Goal: Task Accomplishment & Management: Use online tool/utility

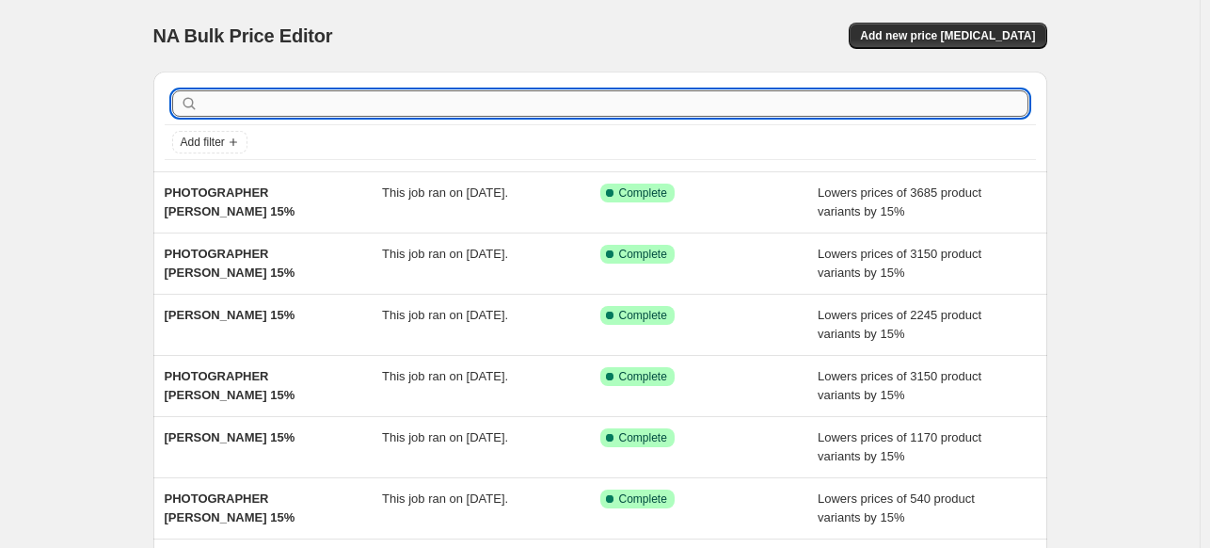
click at [501, 112] on input "text" at bounding box center [615, 103] width 826 height 26
paste input "[PERSON_NAME]"
type input "PHOTOGRAPHER [PERSON_NAME] 15%"
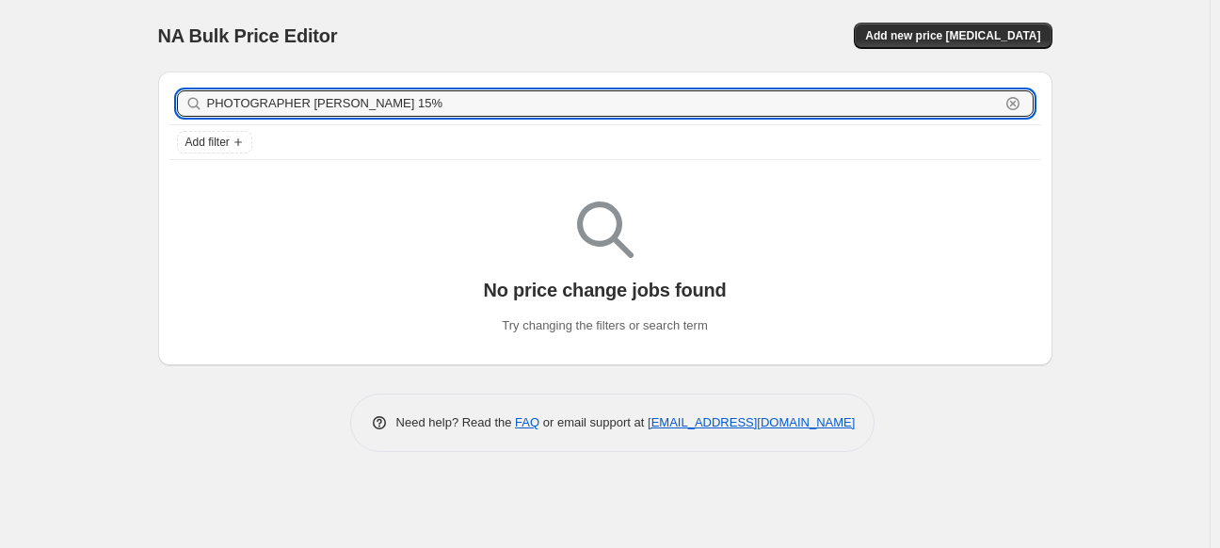
drag, startPoint x: 501, startPoint y: 108, endPoint x: 56, endPoint y: 83, distance: 446.0
click at [14, 92] on div "NA Bulk Price Editor. This page is ready NA Bulk Price Editor Add new price [ME…" at bounding box center [605, 274] width 1210 height 548
click at [1011, 38] on span "Add new price [MEDICAL_DATA]" at bounding box center [952, 35] width 175 height 15
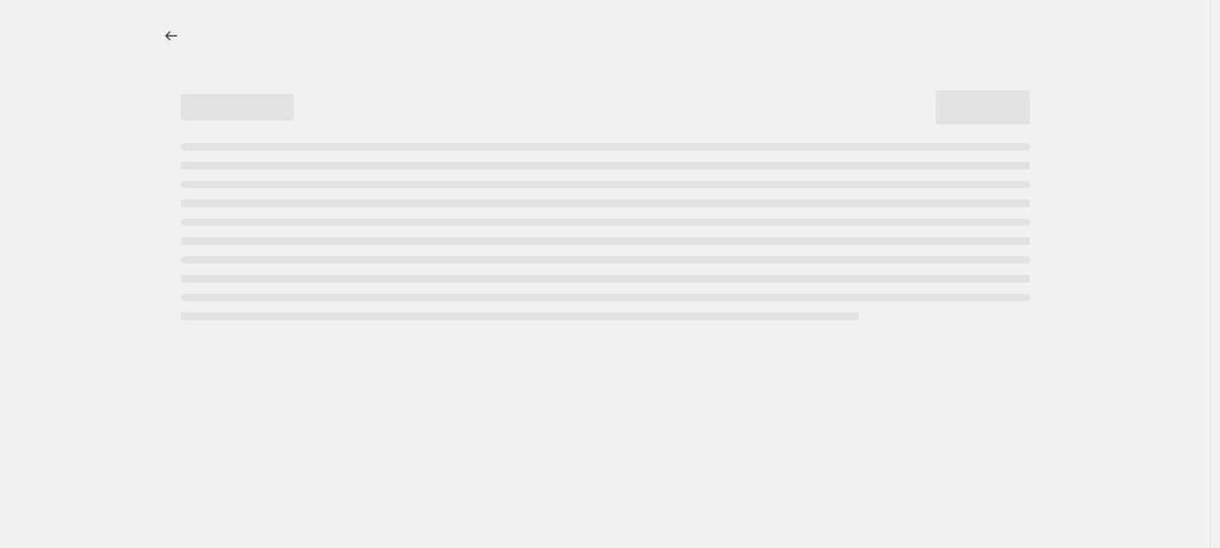
select select "percentage"
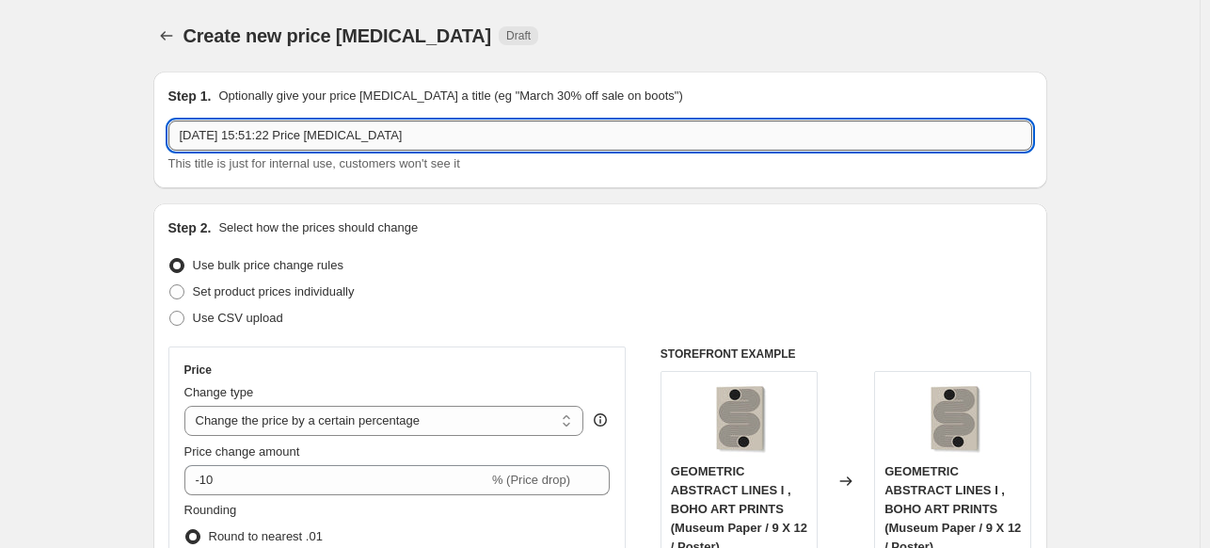
click at [417, 135] on input "[DATE] 15:51:22 Price [MEDICAL_DATA]" at bounding box center [600, 135] width 864 height 30
paste input "PHOTOGRAPHER [PERSON_NAME] 15%"
type input "PHOTOGRAPHER [PERSON_NAME] 15%"
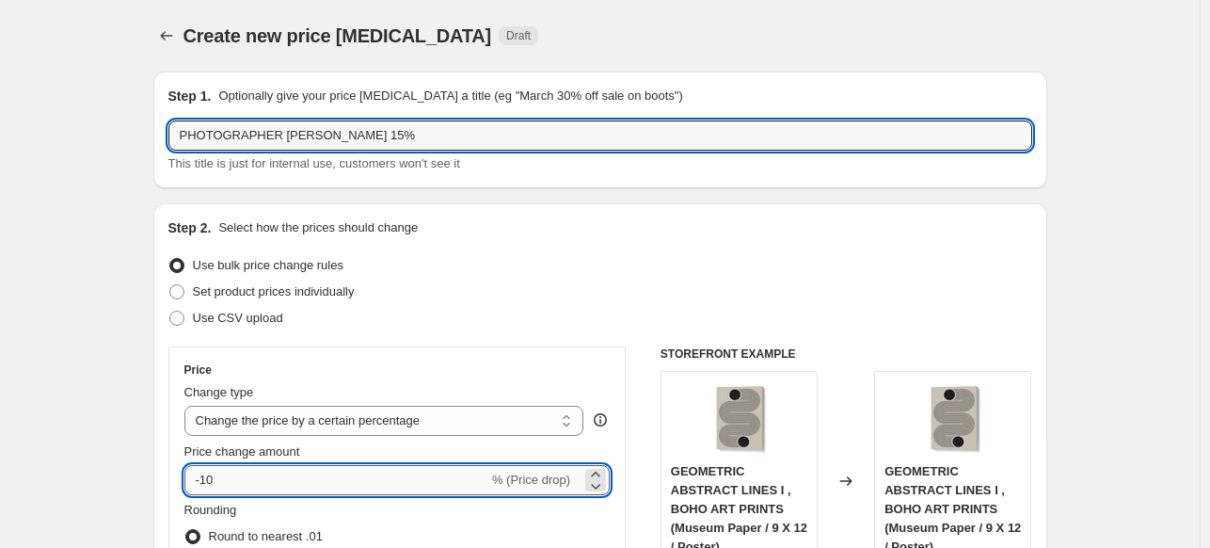
click at [305, 473] on input "-10" at bounding box center [336, 480] width 304 height 30
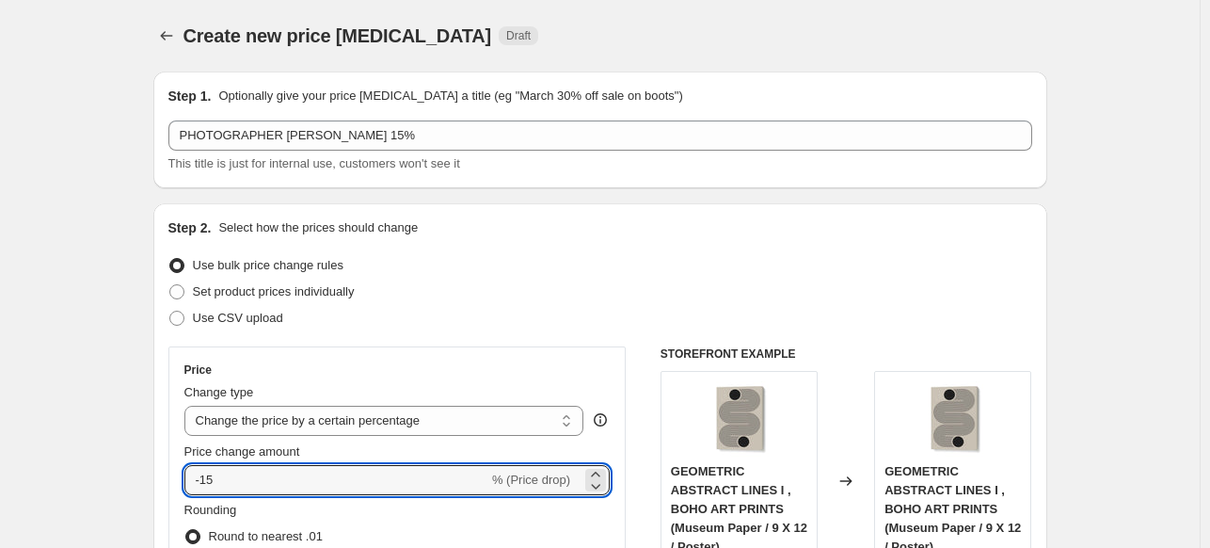
type input "-15"
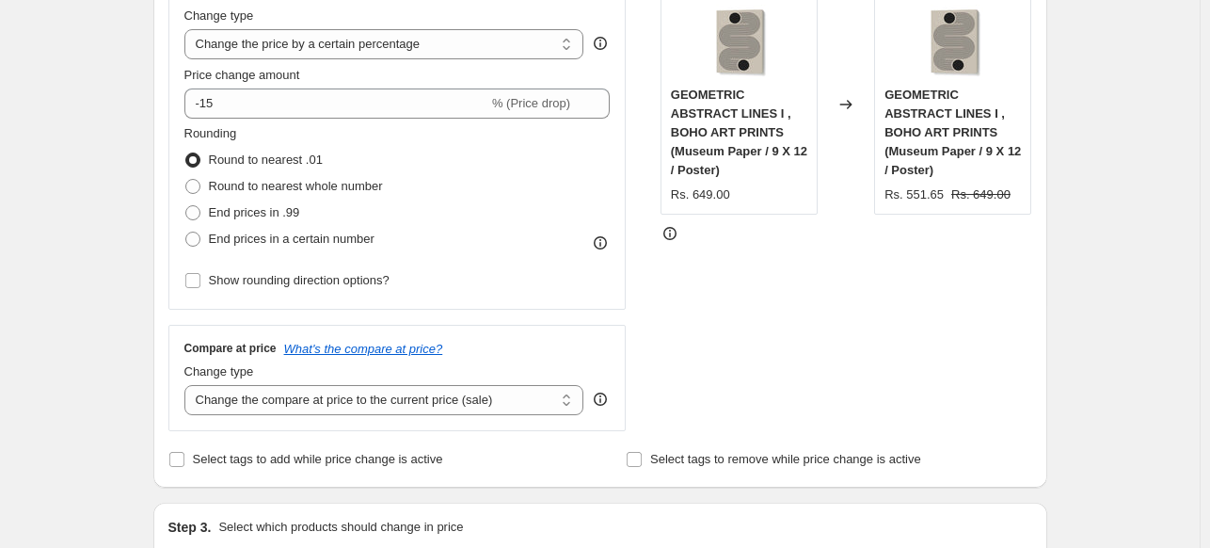
scroll to position [847, 0]
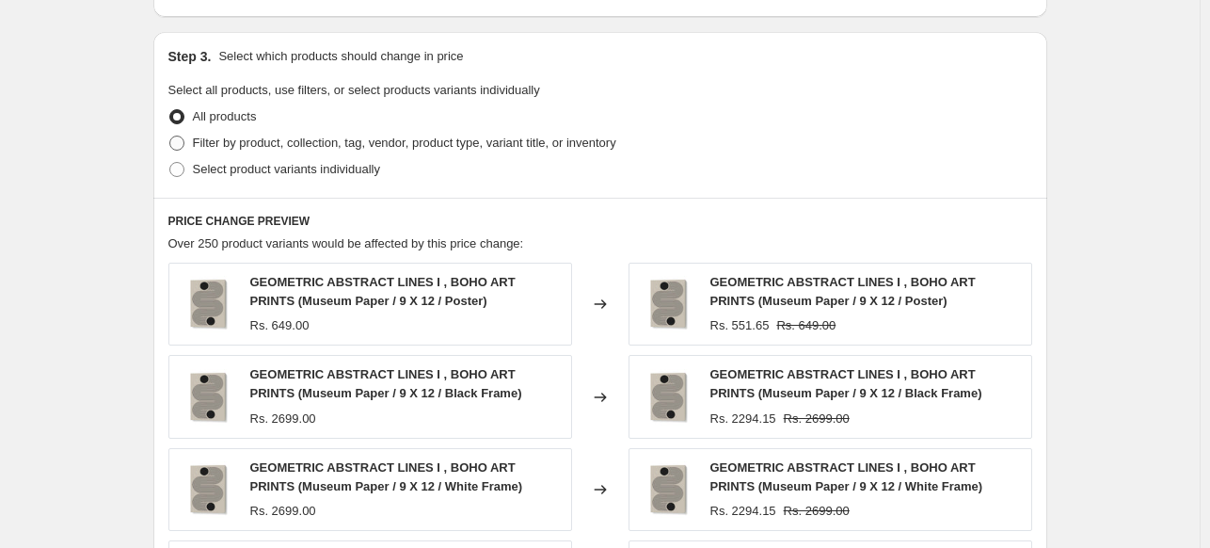
click at [214, 147] on span "Filter by product, collection, tag, vendor, product type, variant title, or inv…" at bounding box center [405, 143] width 424 height 14
click at [170, 136] on input "Filter by product, collection, tag, vendor, product type, variant title, or inv…" at bounding box center [169, 136] width 1 height 1
radio input "true"
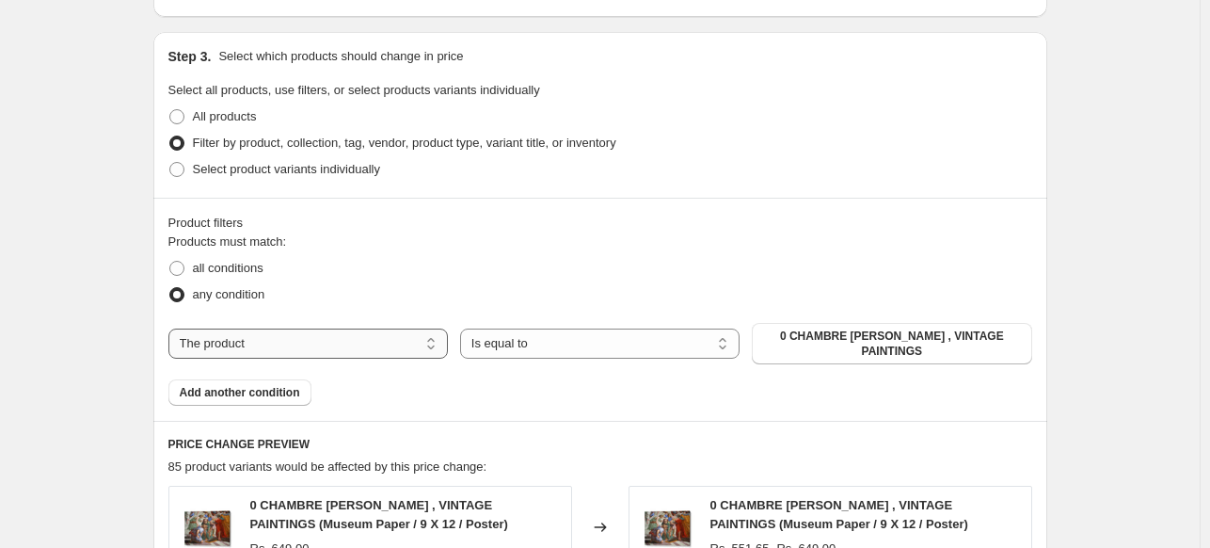
click at [369, 343] on select "The product The product's collection The product's tag The product's vendor The…" at bounding box center [308, 344] width 280 height 30
select select "collection"
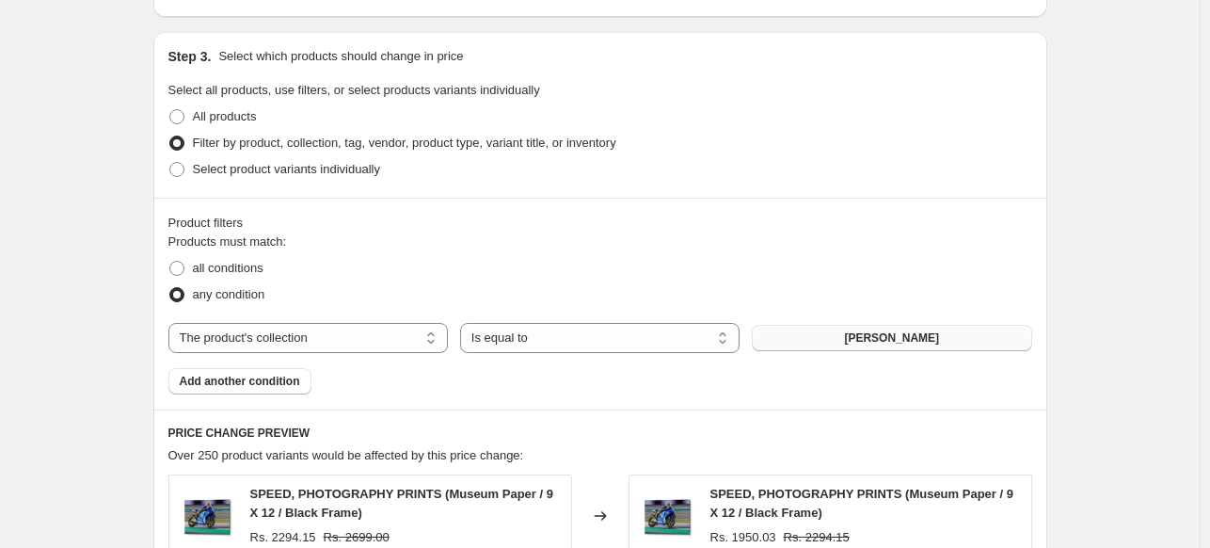
click at [897, 341] on span "[PERSON_NAME]" at bounding box center [891, 337] width 95 height 15
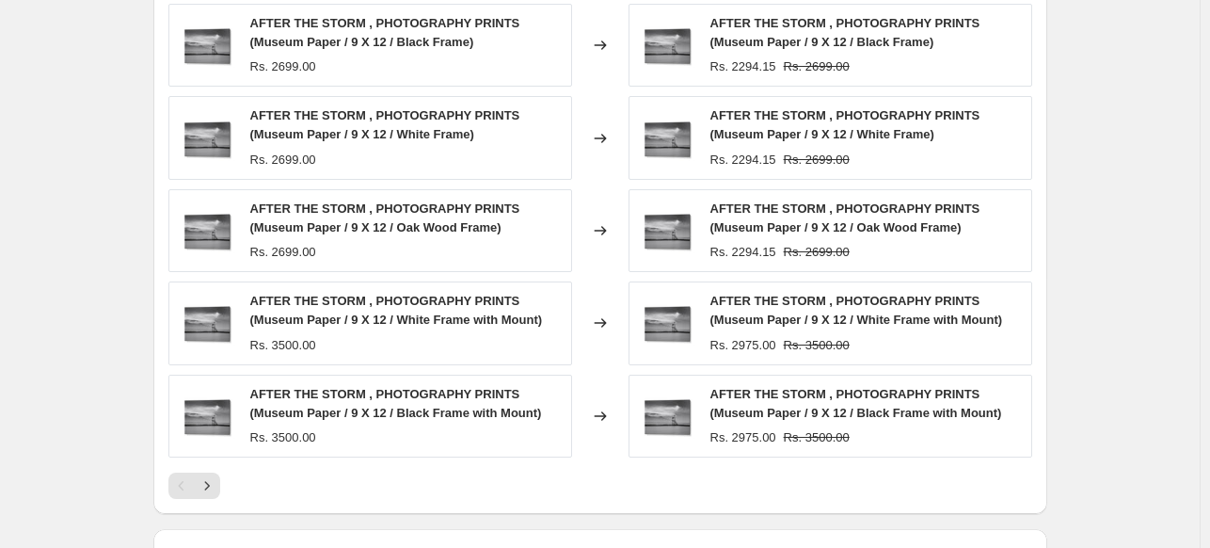
scroll to position [1574, 0]
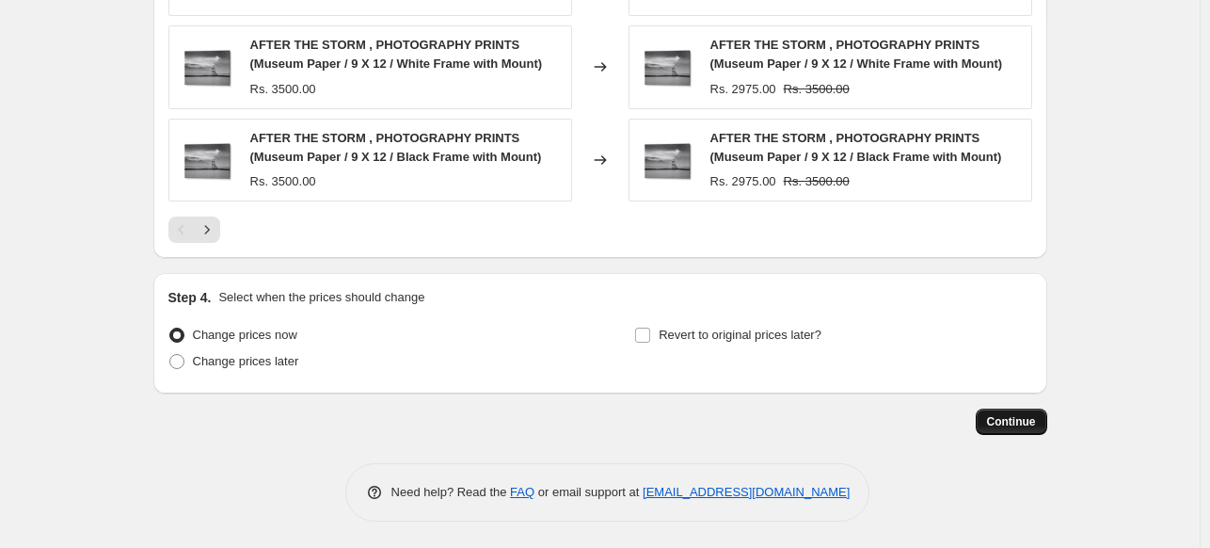
click at [1032, 423] on span "Continue" at bounding box center [1011, 421] width 49 height 15
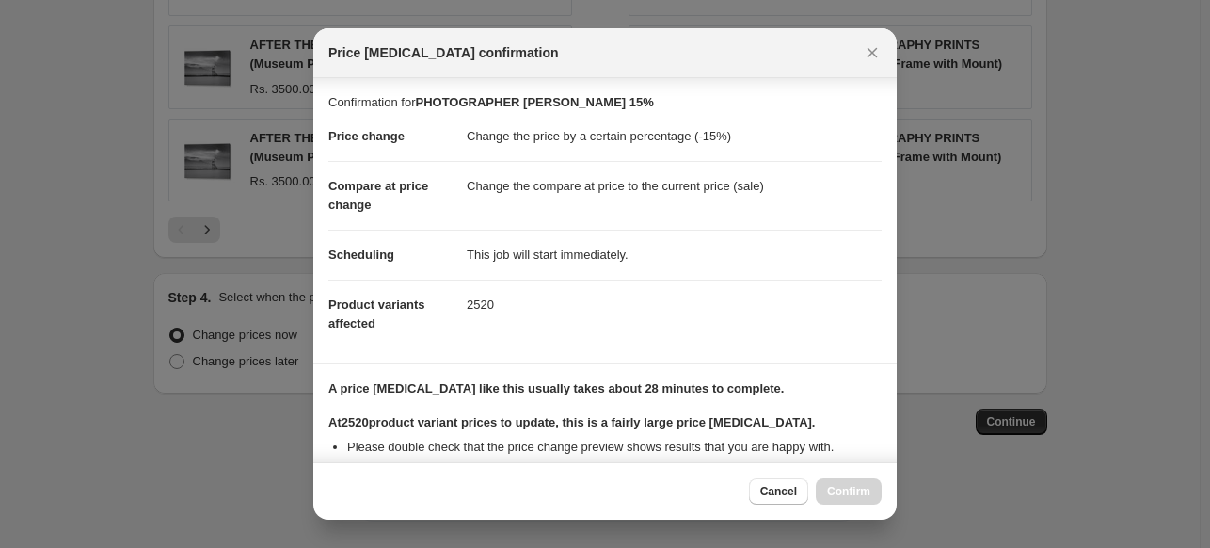
scroll to position [230, 0]
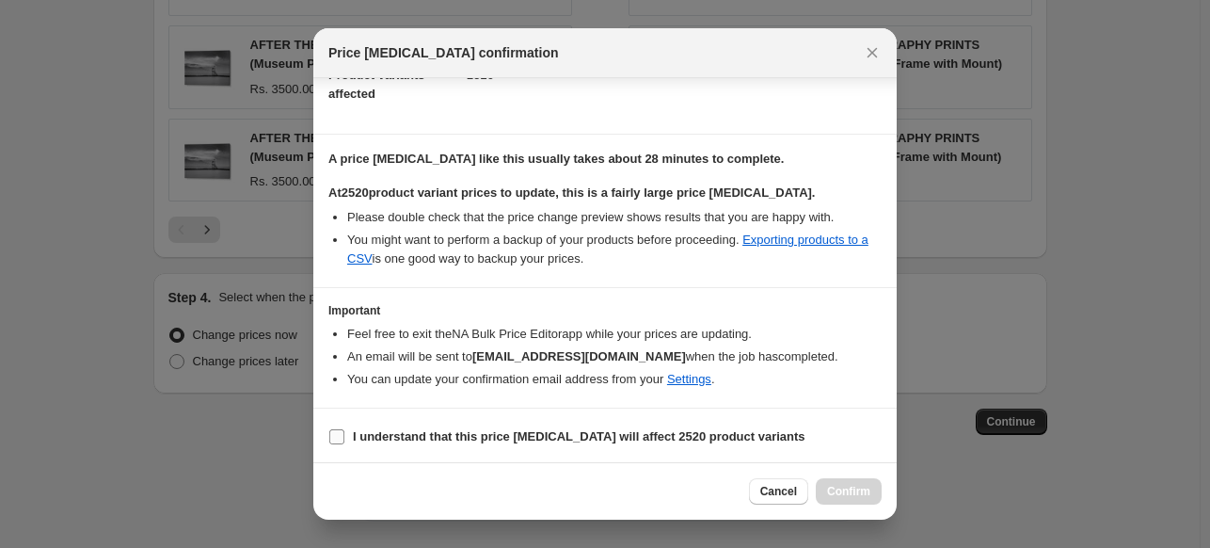
click at [349, 438] on label "I understand that this price [MEDICAL_DATA] will affect 2520 product variants" at bounding box center [567, 437] width 477 height 26
click at [345, 438] on input "I understand that this price [MEDICAL_DATA] will affect 2520 product variants" at bounding box center [336, 436] width 15 height 15
checkbox input "true"
click at [865, 493] on span "Confirm" at bounding box center [848, 491] width 43 height 15
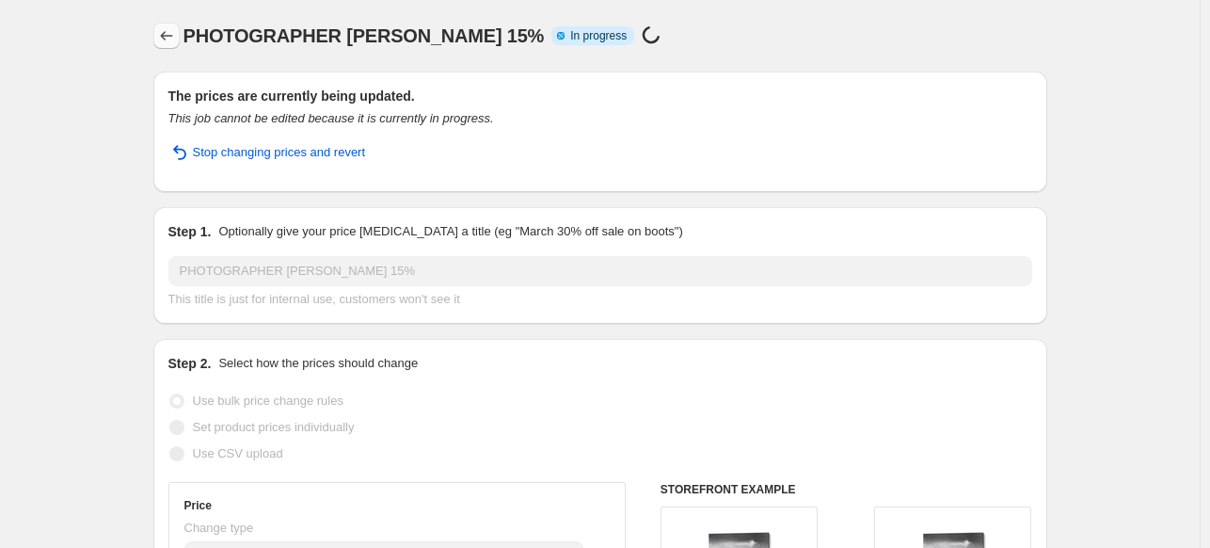
click at [161, 35] on button "Price change jobs" at bounding box center [166, 36] width 26 height 26
